Goal: Transaction & Acquisition: Book appointment/travel/reservation

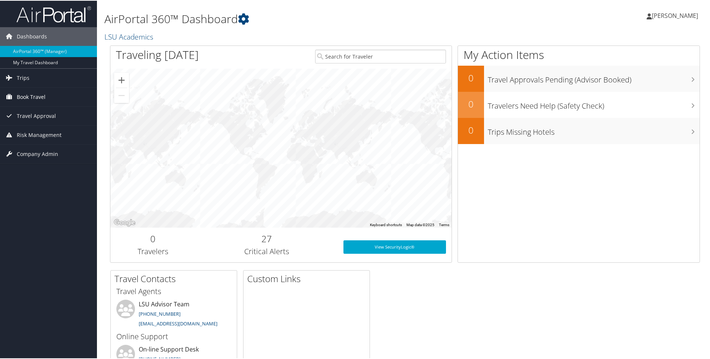
click at [34, 97] on span "Book Travel" at bounding box center [31, 96] width 29 height 19
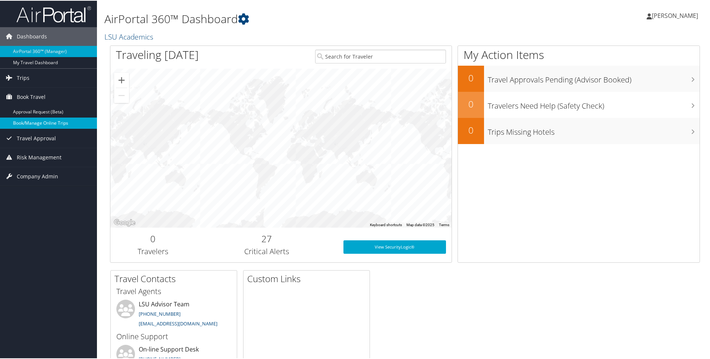
click at [42, 123] on link "Book/Manage Online Trips" at bounding box center [48, 122] width 97 height 11
